Goal: Task Accomplishment & Management: Manage account settings

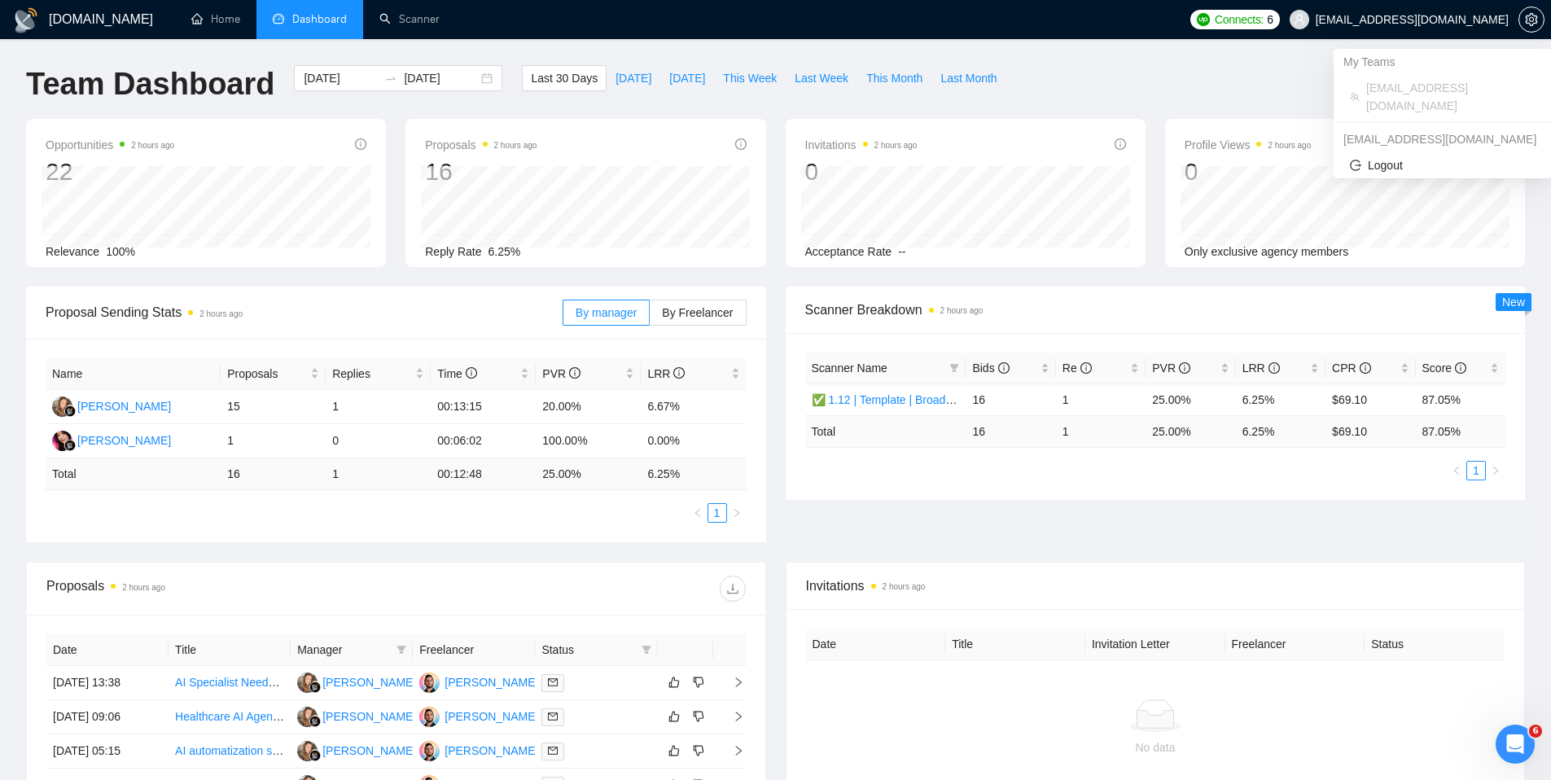
click at [1428, 20] on span "[EMAIL_ADDRESS][DOMAIN_NAME]" at bounding box center [1411, 20] width 193 height 0
click at [1527, 20] on icon "setting" at bounding box center [1530, 19] width 13 height 13
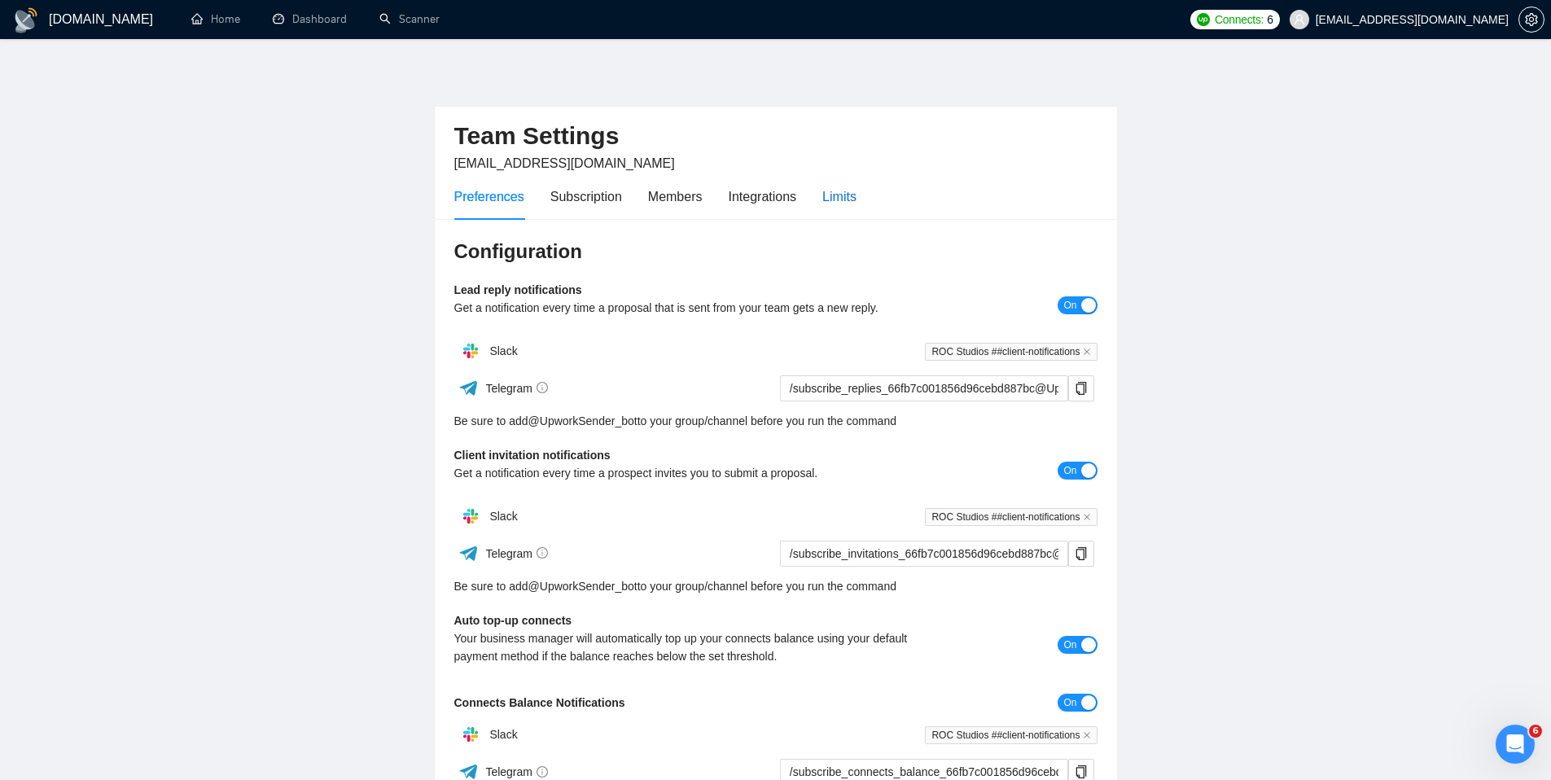
click at [852, 200] on div "Limits" at bounding box center [839, 196] width 34 height 20
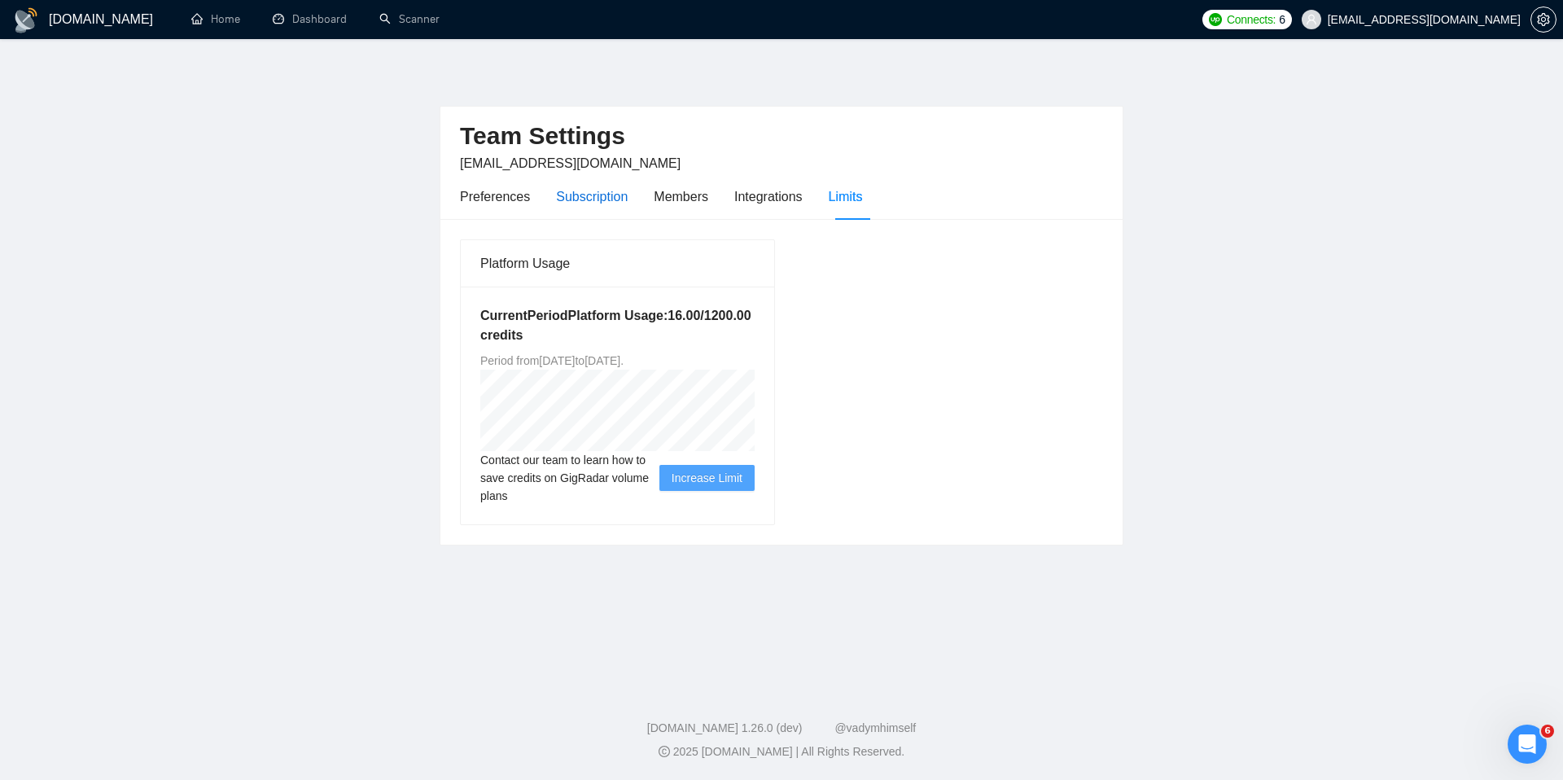
click at [617, 197] on div "Subscription" at bounding box center [592, 196] width 72 height 20
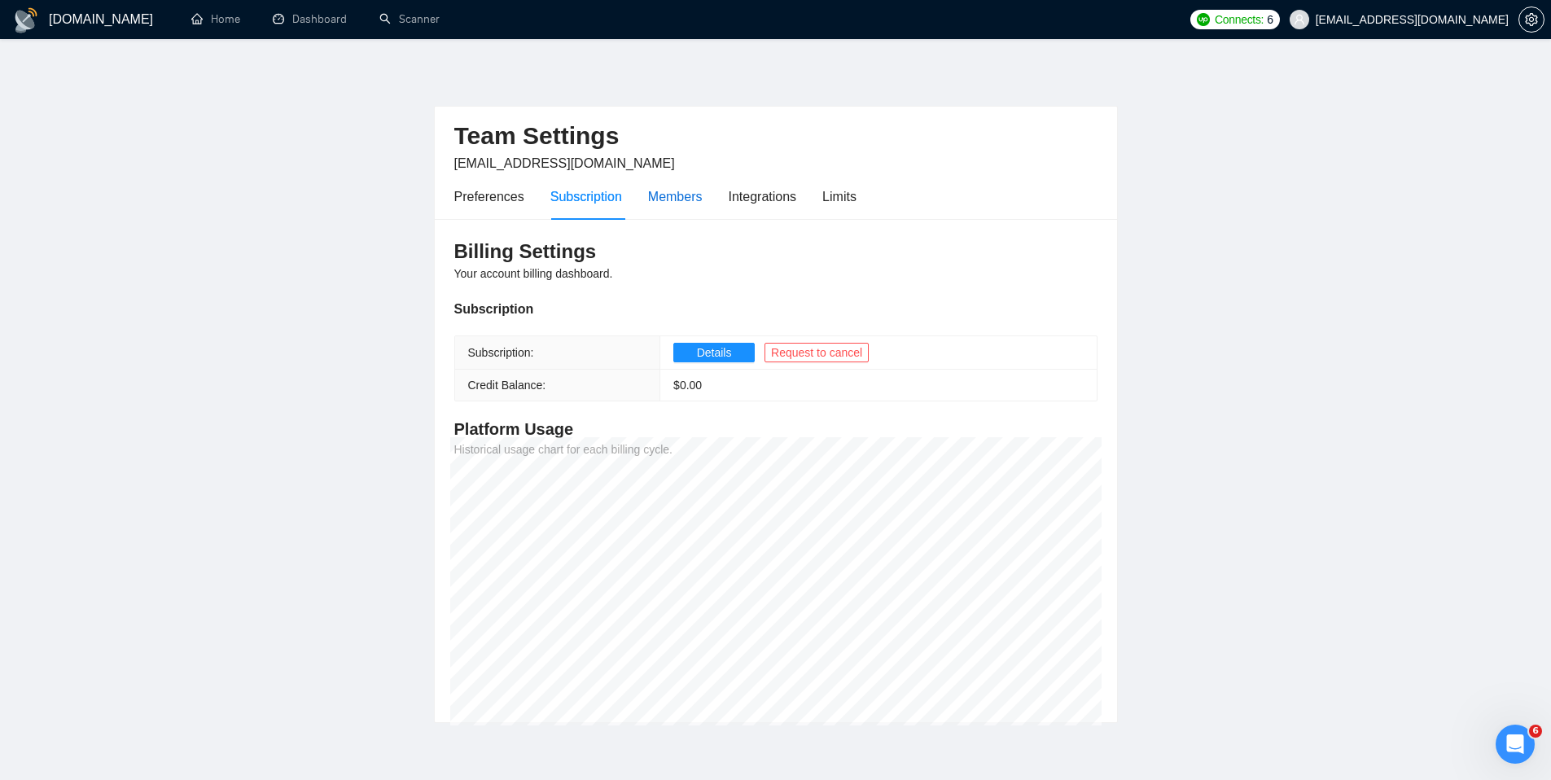
click at [653, 199] on div "Members" at bounding box center [675, 196] width 55 height 20
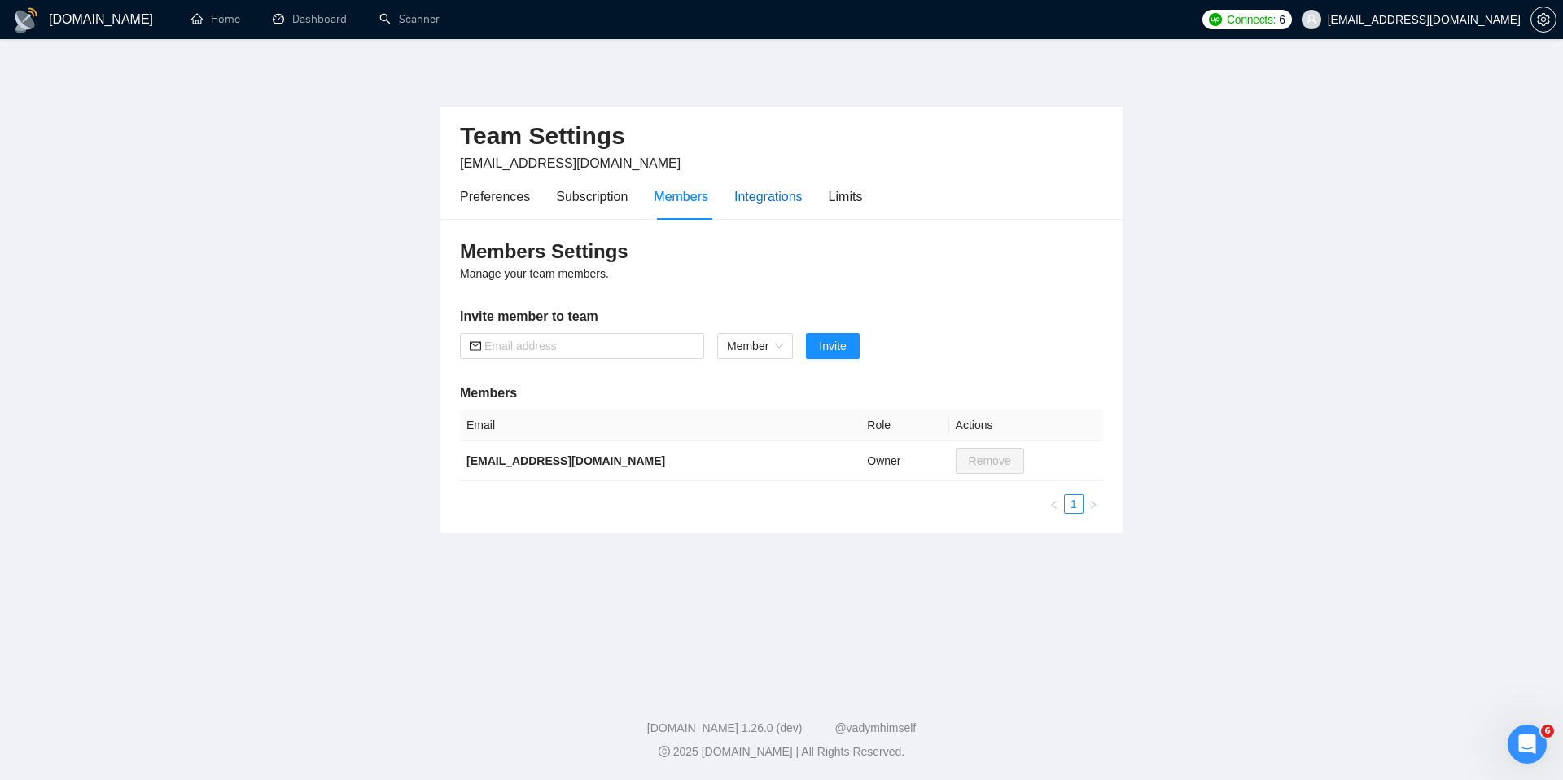
click at [785, 204] on div "Integrations" at bounding box center [768, 196] width 68 height 20
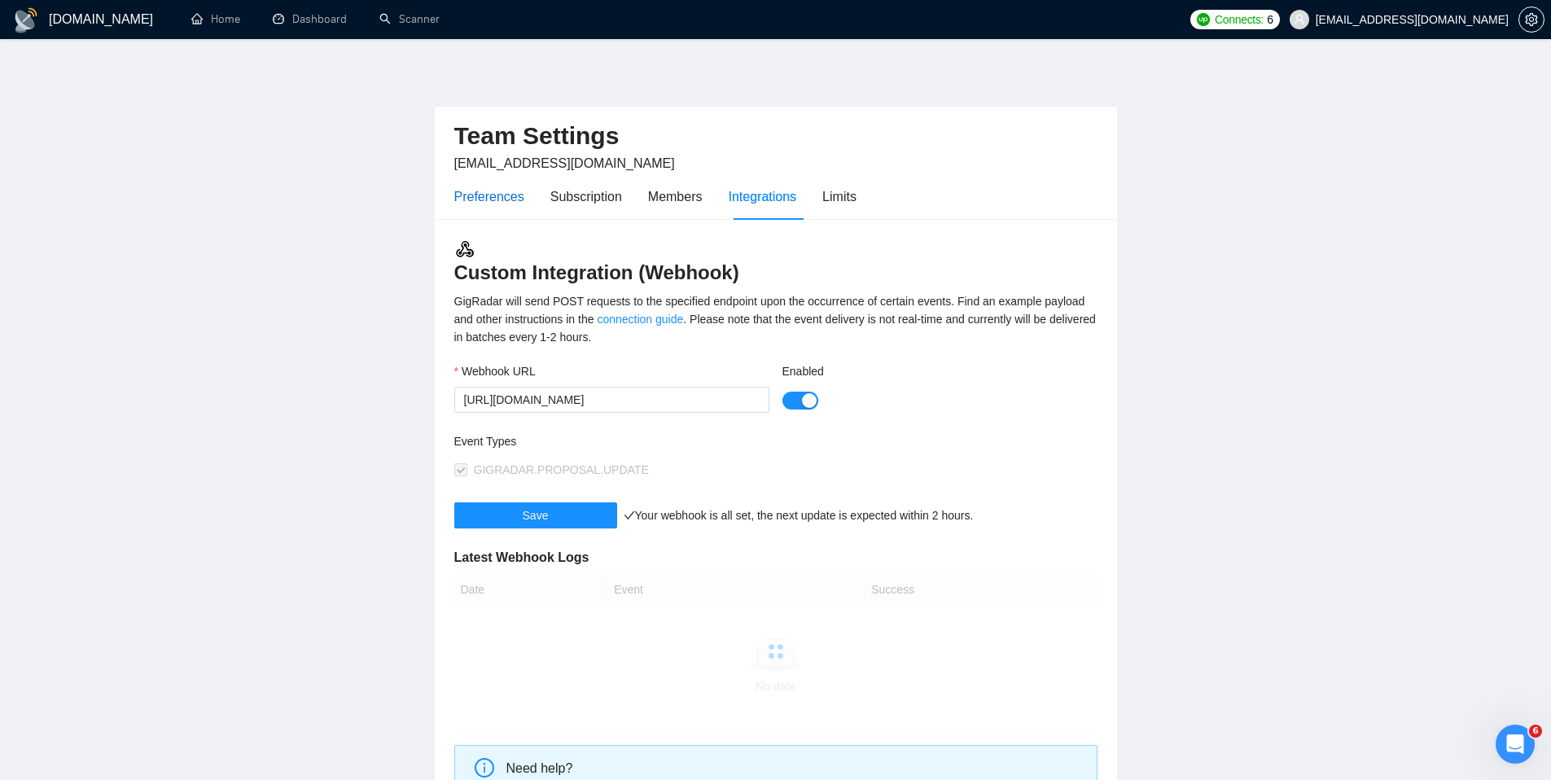
click at [479, 193] on div "Preferences" at bounding box center [489, 196] width 70 height 20
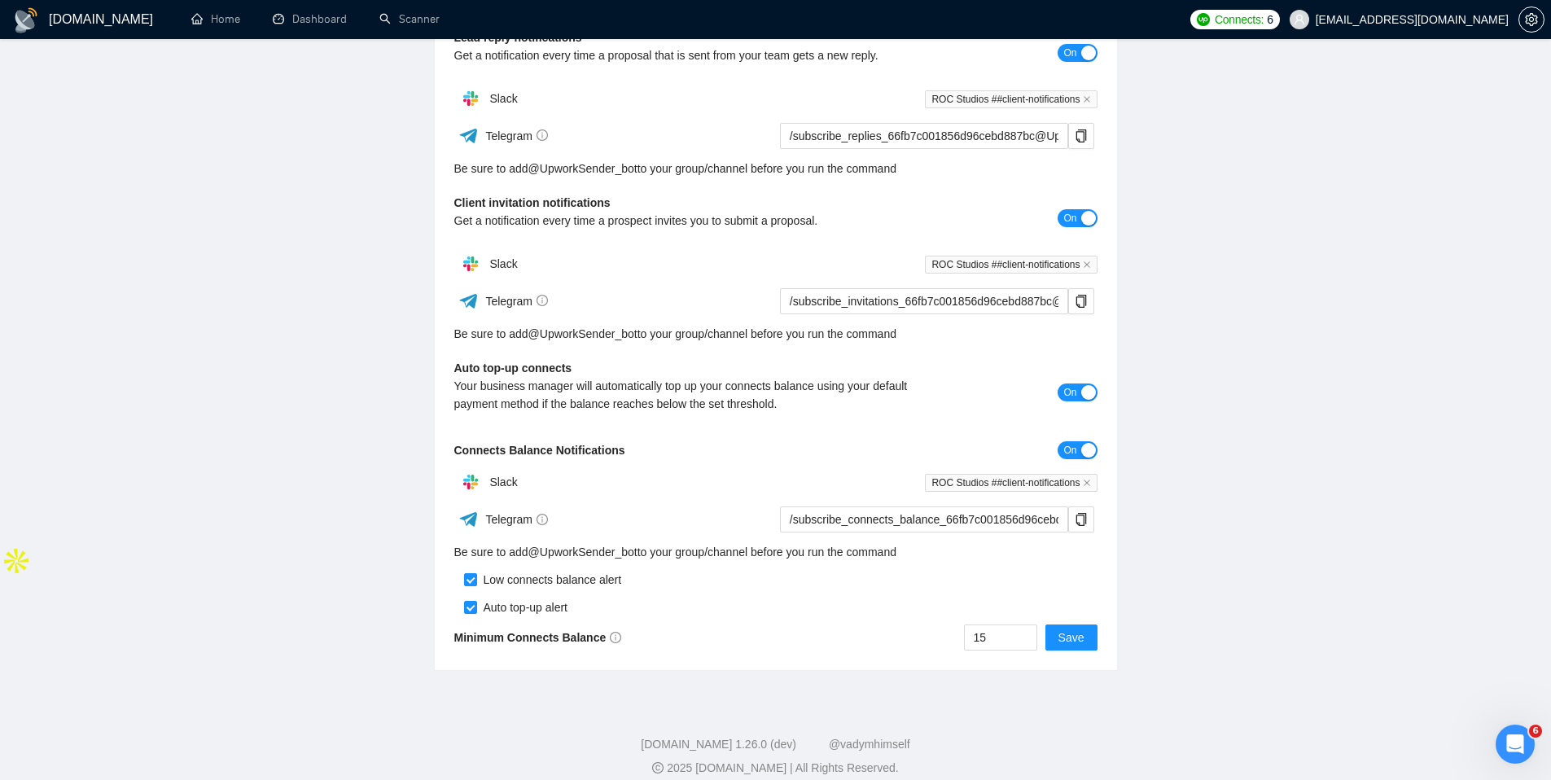
scroll to position [269, 0]
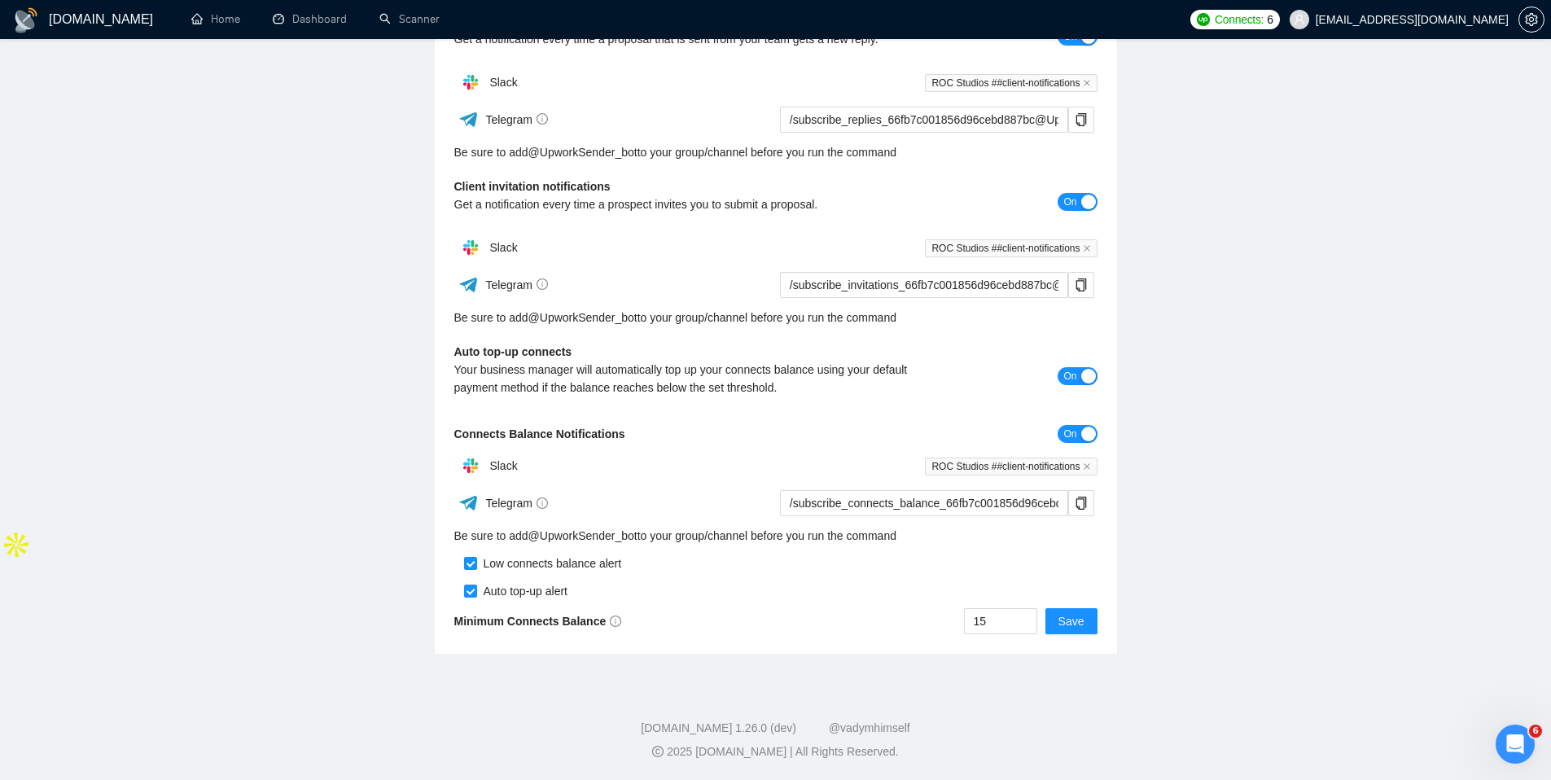
click at [1084, 378] on div "button" at bounding box center [1088, 376] width 15 height 15
click at [1079, 436] on button "On" at bounding box center [1076, 434] width 39 height 18
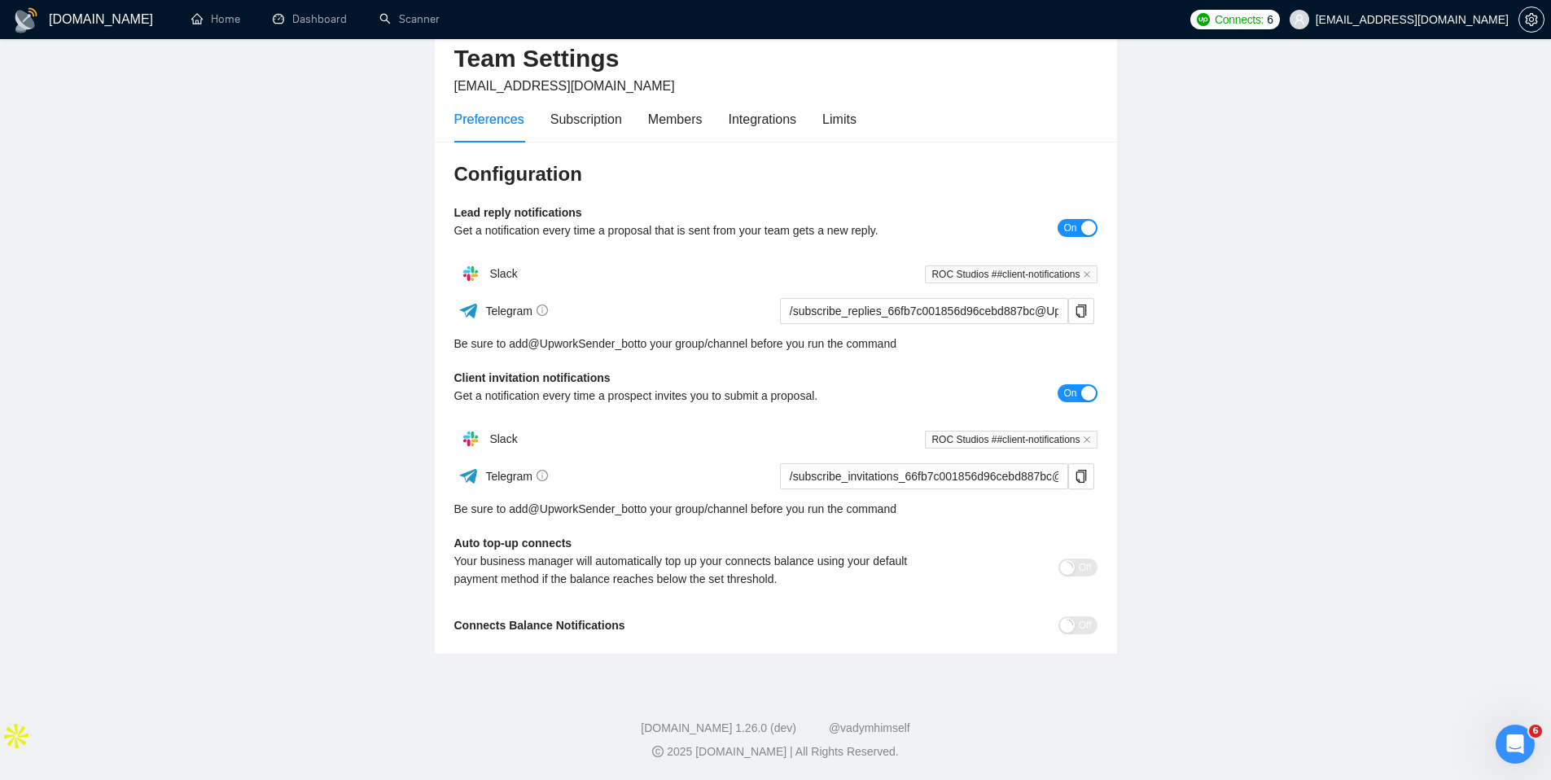
scroll to position [77, 0]
click at [1090, 565] on span "Off" at bounding box center [1084, 567] width 13 height 18
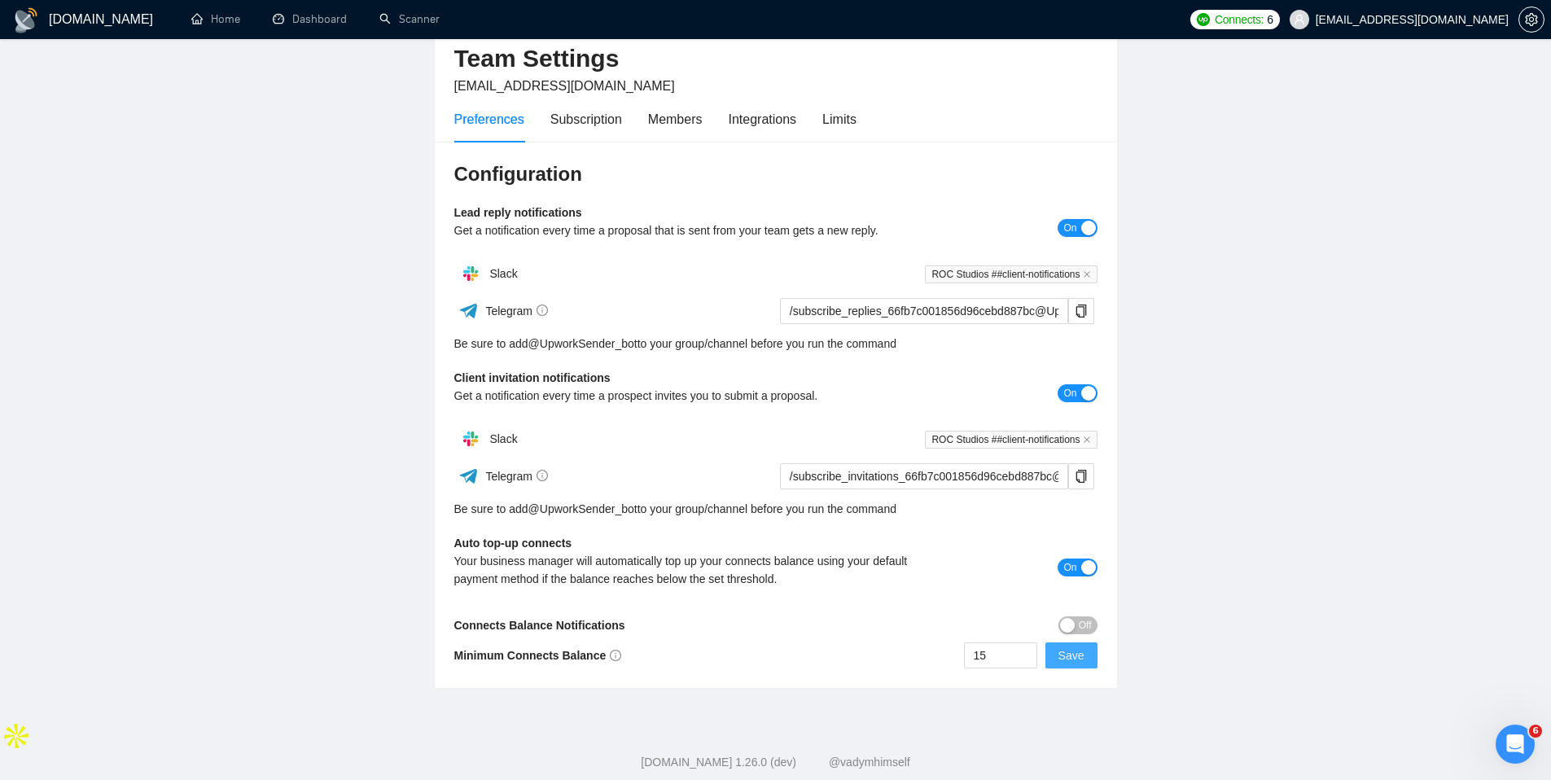
click at [1079, 663] on span "Save" at bounding box center [1071, 655] width 26 height 18
click at [1317, 368] on main "Team Settings [EMAIL_ADDRESS][DOMAIN_NAME] Preferences Subscription Members Int…" at bounding box center [775, 338] width 1498 height 701
